Goal: Find contact information: Find contact information

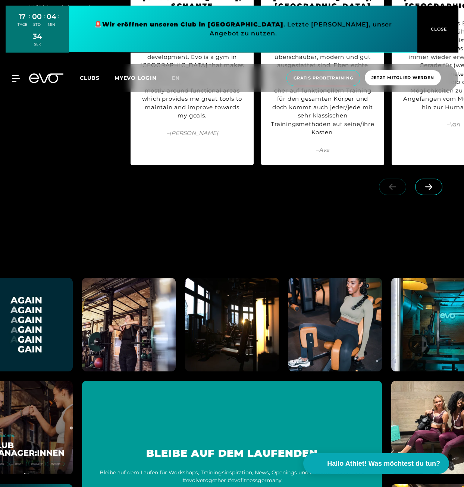
scroll to position [3950, 0]
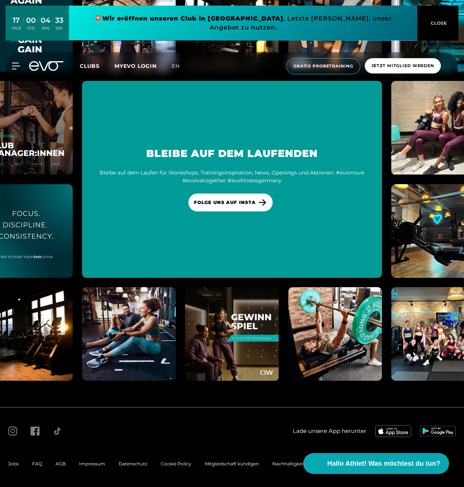
click at [83, 465] on span "Impressum" at bounding box center [92, 464] width 26 height 6
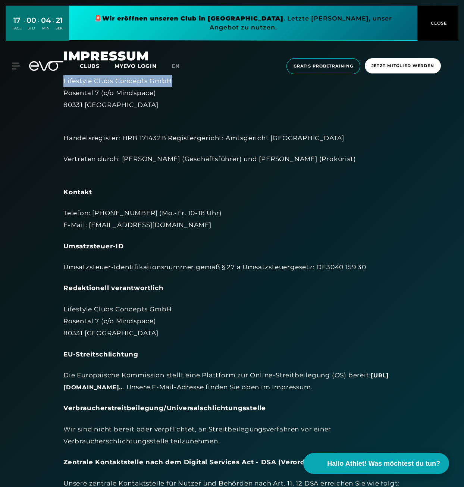
drag, startPoint x: 64, startPoint y: 80, endPoint x: 191, endPoint y: 86, distance: 126.9
click at [191, 86] on div "Impressum Lifestyle Clubs Concepts GmbH Rosental 7 (c/o Mindspace) 80331 Münche…" at bounding box center [232, 303] width 358 height 510
copy div "Lifestyle Clubs Concepts GmbH"
click at [129, 95] on div "Lifestyle Clubs Concepts GmbH Rosental 7 (c/o Mindspace) 80331 München" at bounding box center [231, 93] width 337 height 36
drag, startPoint x: 122, startPoint y: 106, endPoint x: 60, endPoint y: 82, distance: 66.0
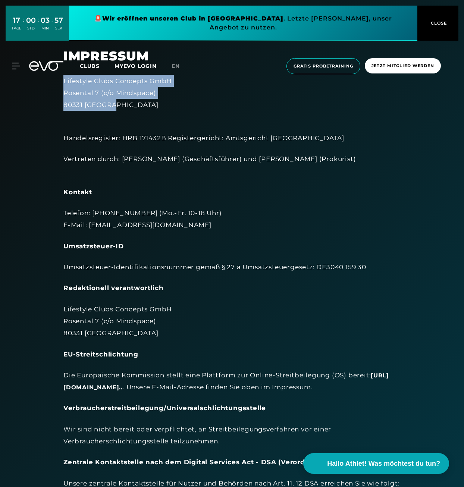
click at [60, 82] on div "Impressum Lifestyle Clubs Concepts GmbH Rosental 7 (c/o Mindspace) 80331 Münche…" at bounding box center [232, 303] width 358 height 510
copy div "Lifestyle Clubs Concepts GmbH Rosental 7 (c/o Mindspace) 80331 München"
click at [357, 159] on div "Vertreten durch: [PERSON_NAME] (Geschäftsführer) und [PERSON_NAME] (Prokurist)" at bounding box center [231, 165] width 337 height 24
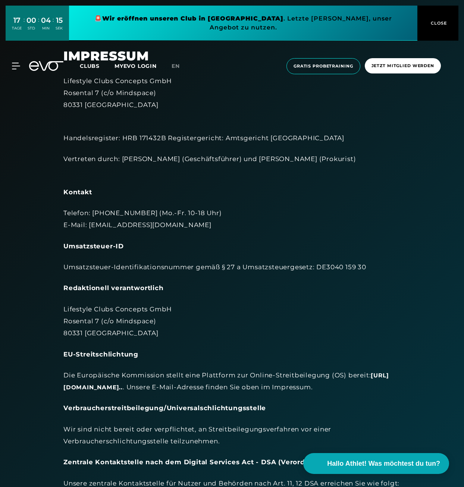
click at [34, 61] on icon at bounding box center [46, 66] width 34 height 10
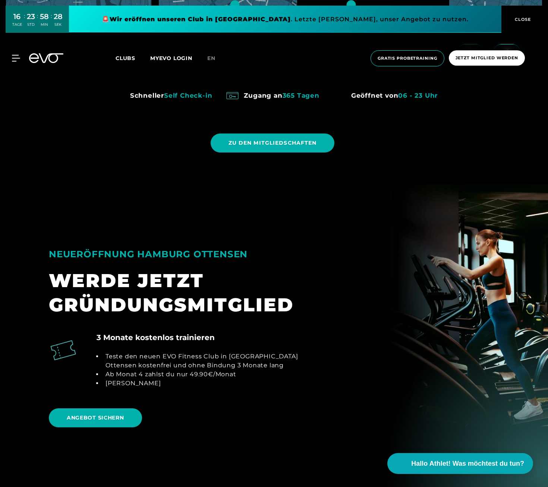
scroll to position [821, 0]
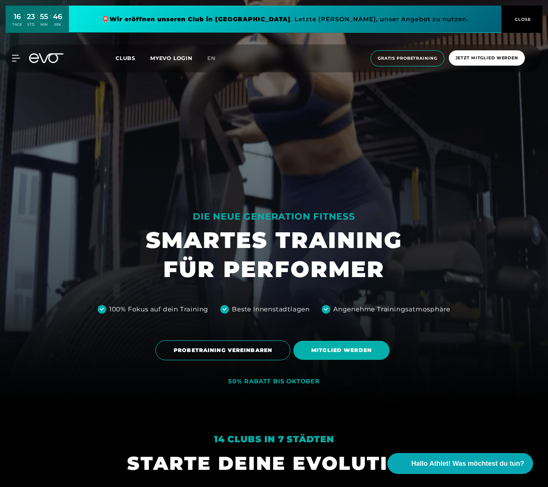
scroll to position [0, 0]
